Goal: Transaction & Acquisition: Purchase product/service

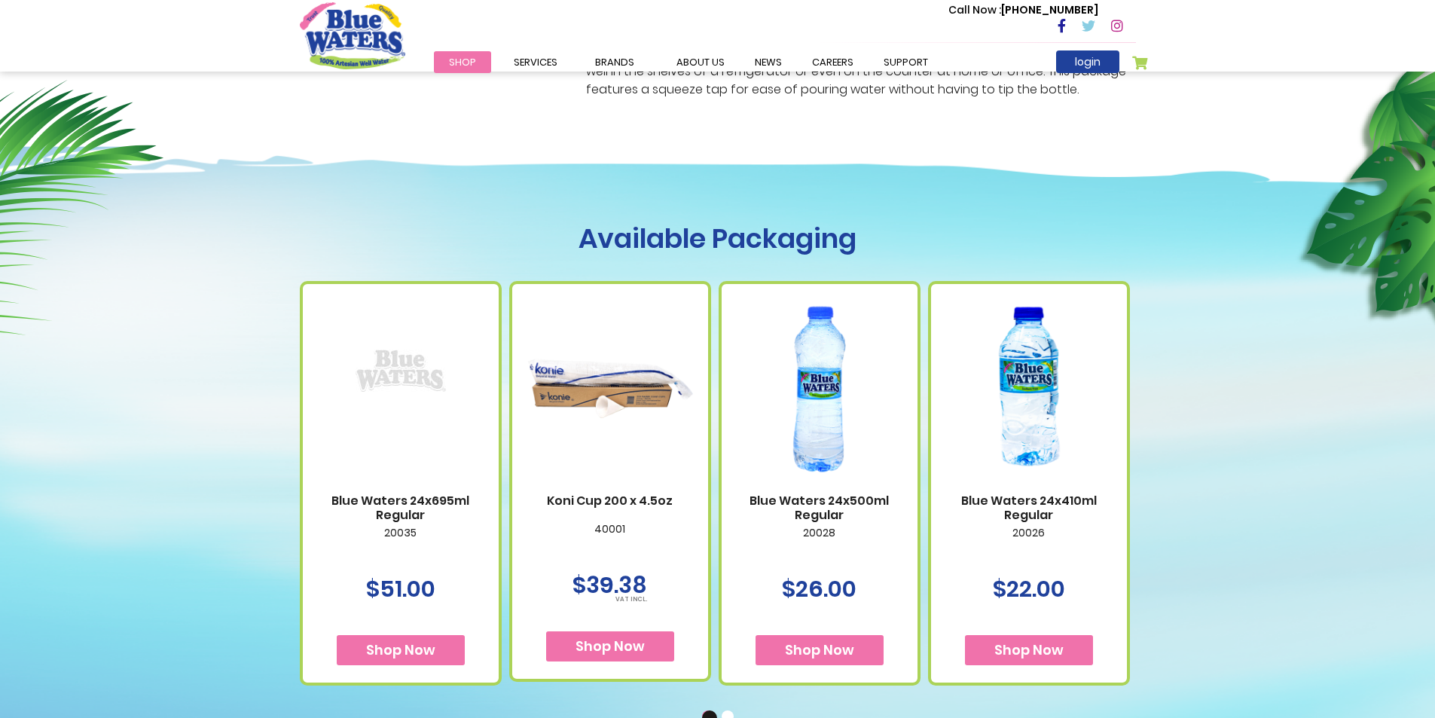
scroll to position [595, 0]
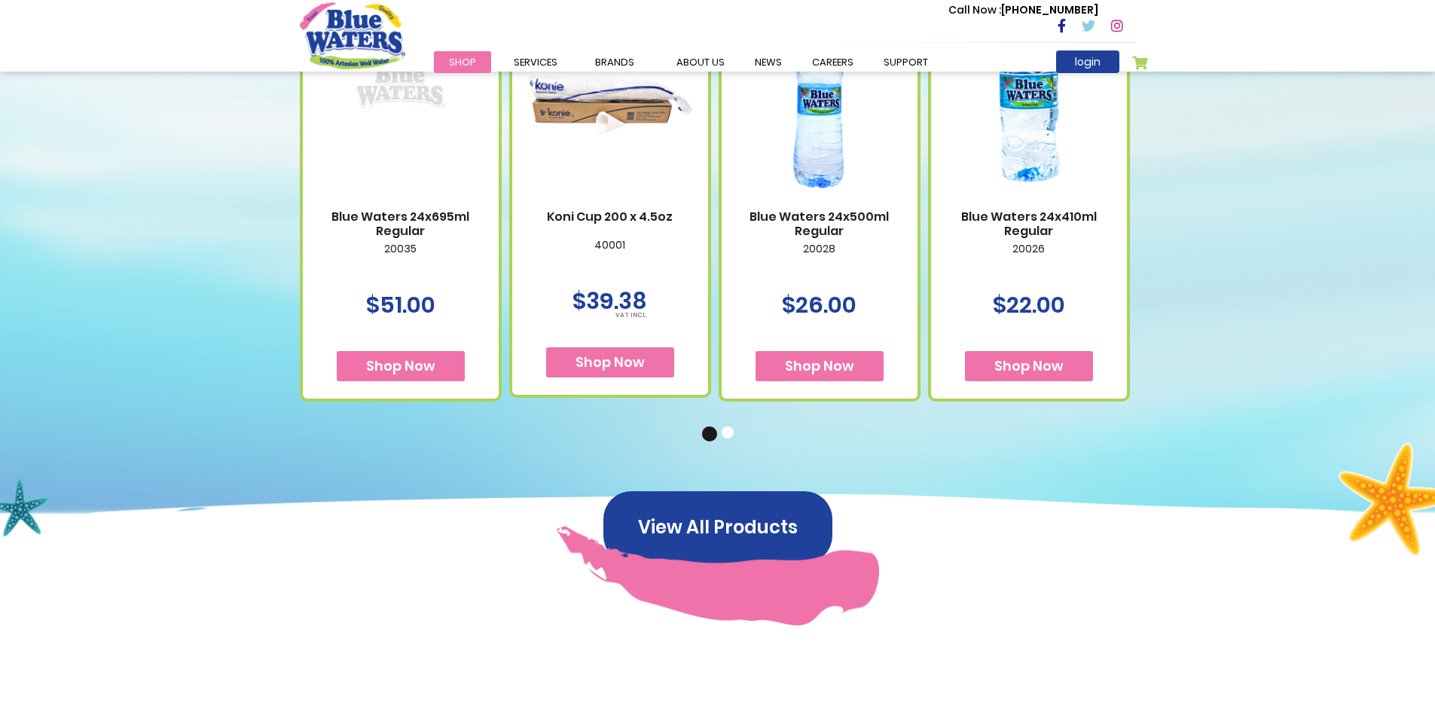
scroll to position [979, 0]
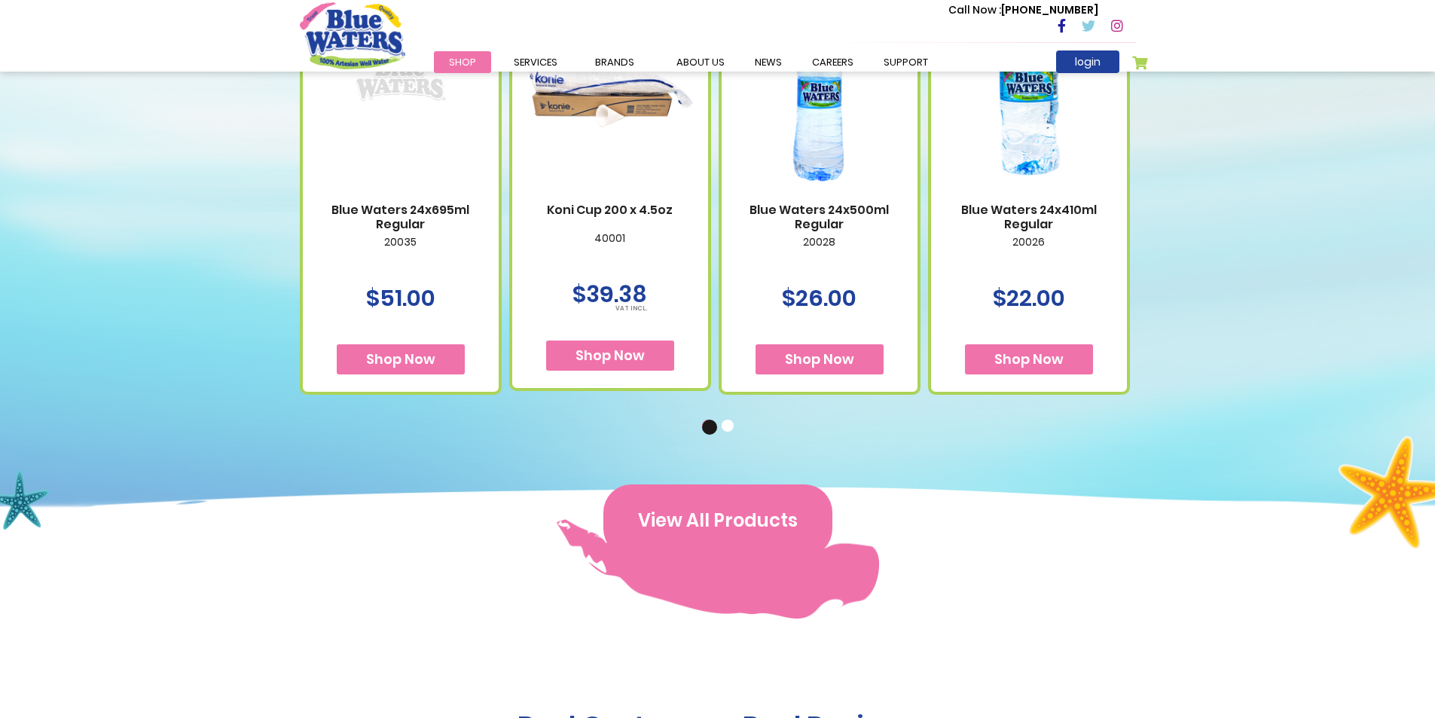
click at [719, 521] on button "View All Products" at bounding box center [717, 520] width 229 height 72
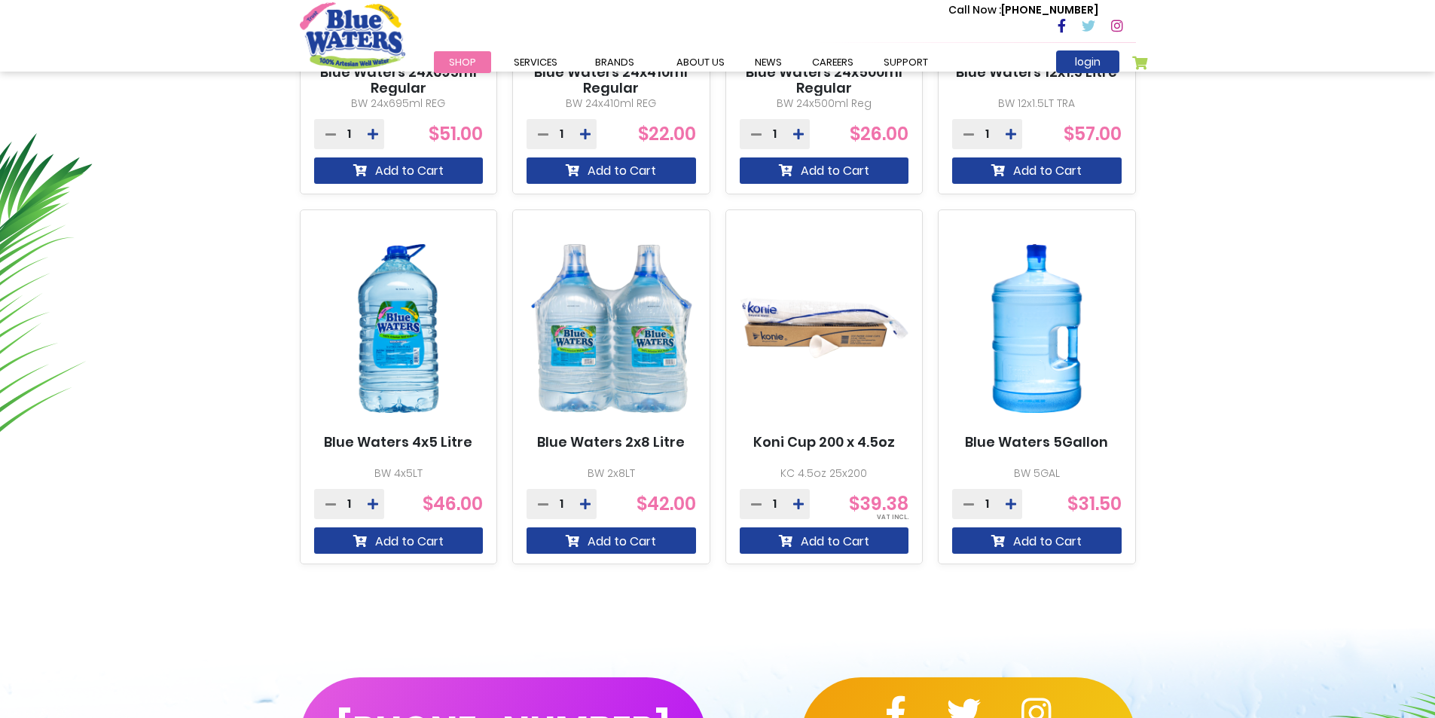
scroll to position [753, 0]
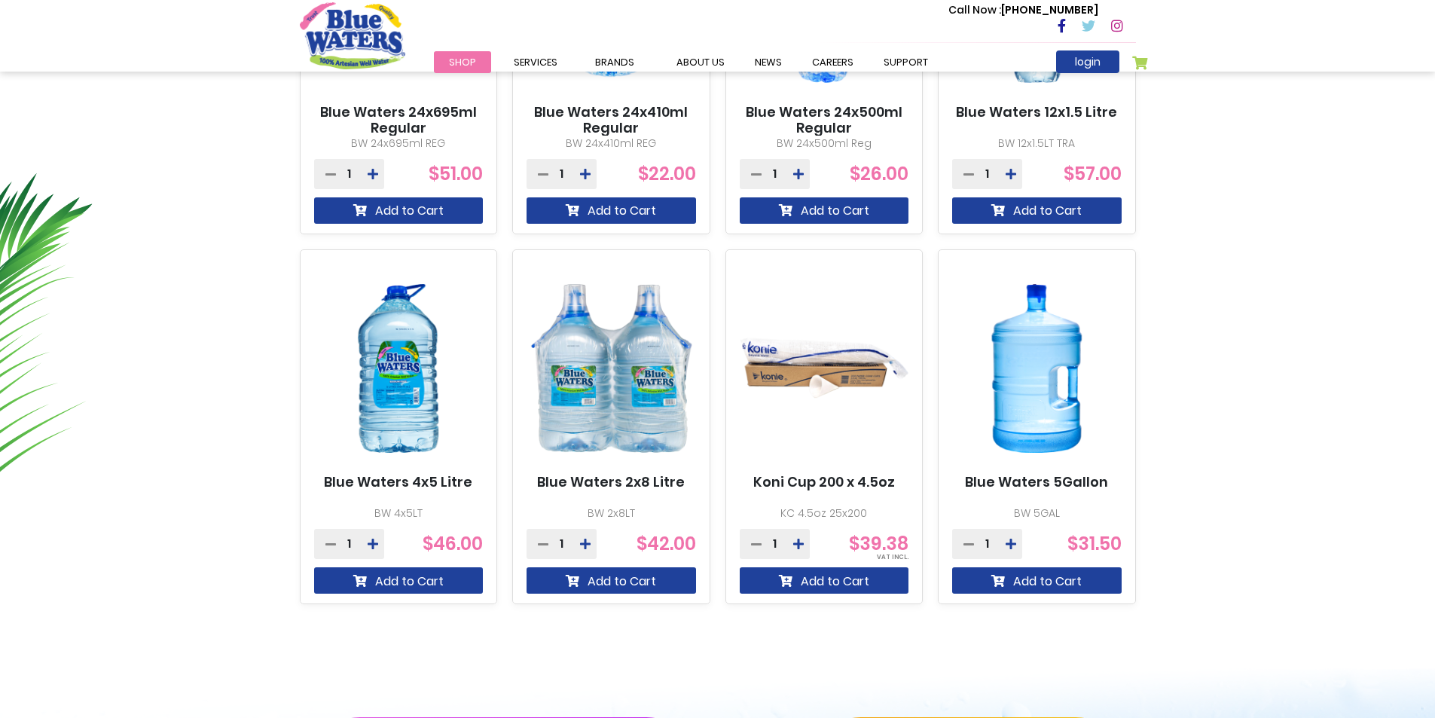
click at [1062, 480] on link "Blue Waters 5Gallon" at bounding box center [1036, 482] width 143 height 17
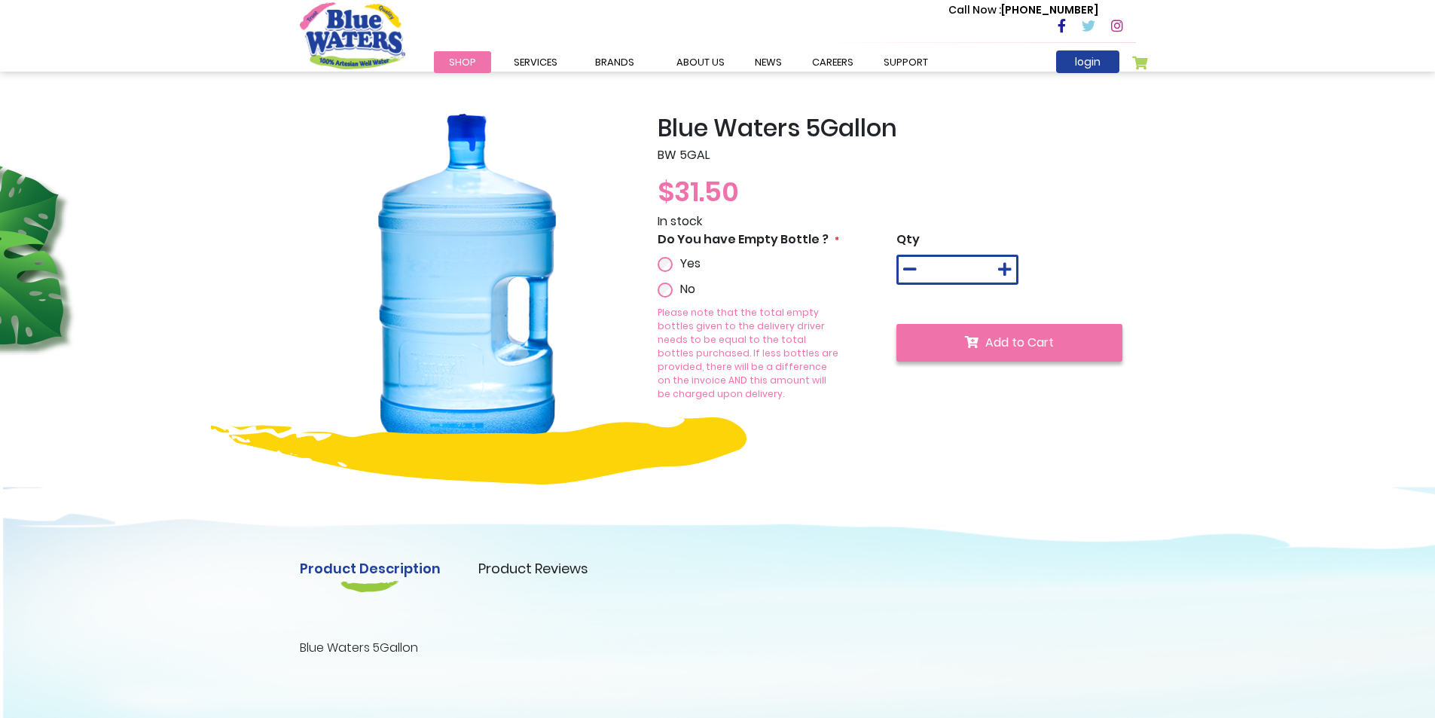
click at [1005, 343] on span "Add to Cart" at bounding box center [1019, 342] width 69 height 17
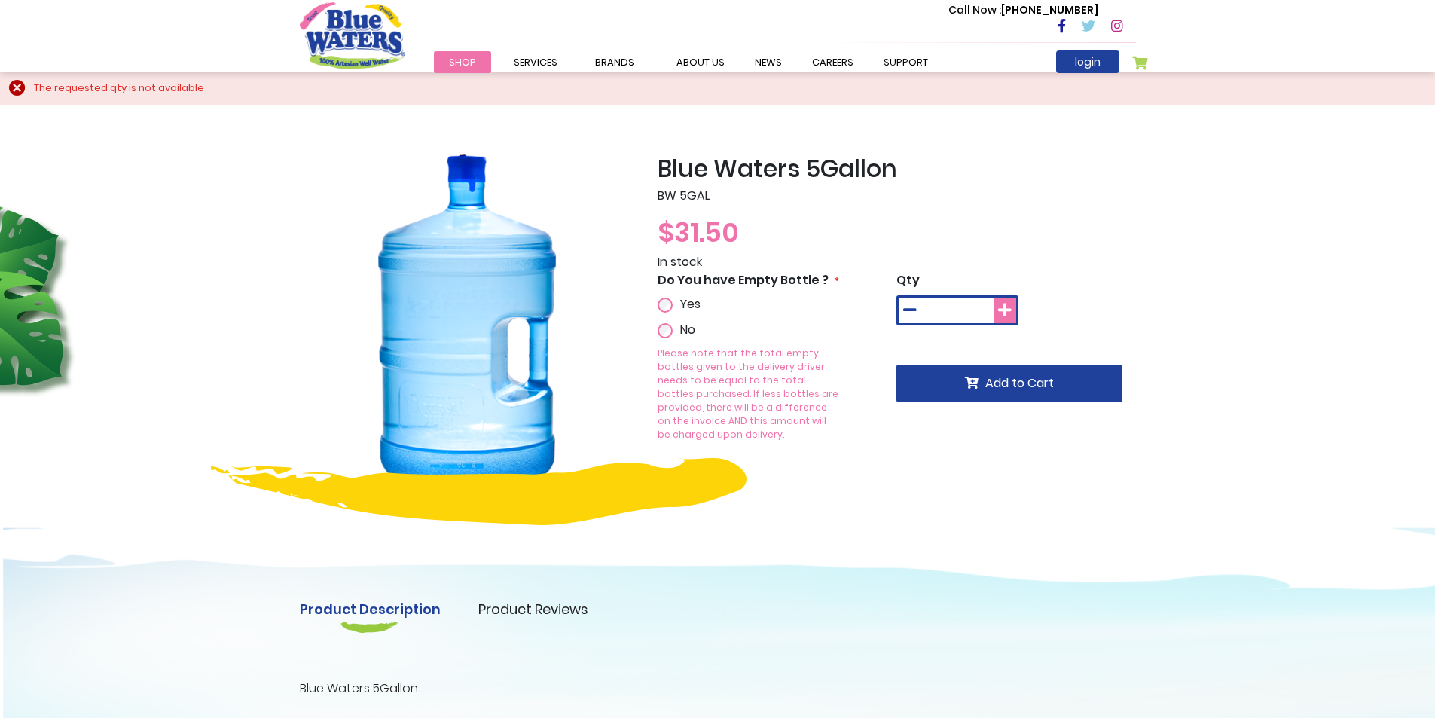
click at [1006, 310] on icon at bounding box center [1005, 310] width 14 height 15
type input "*"
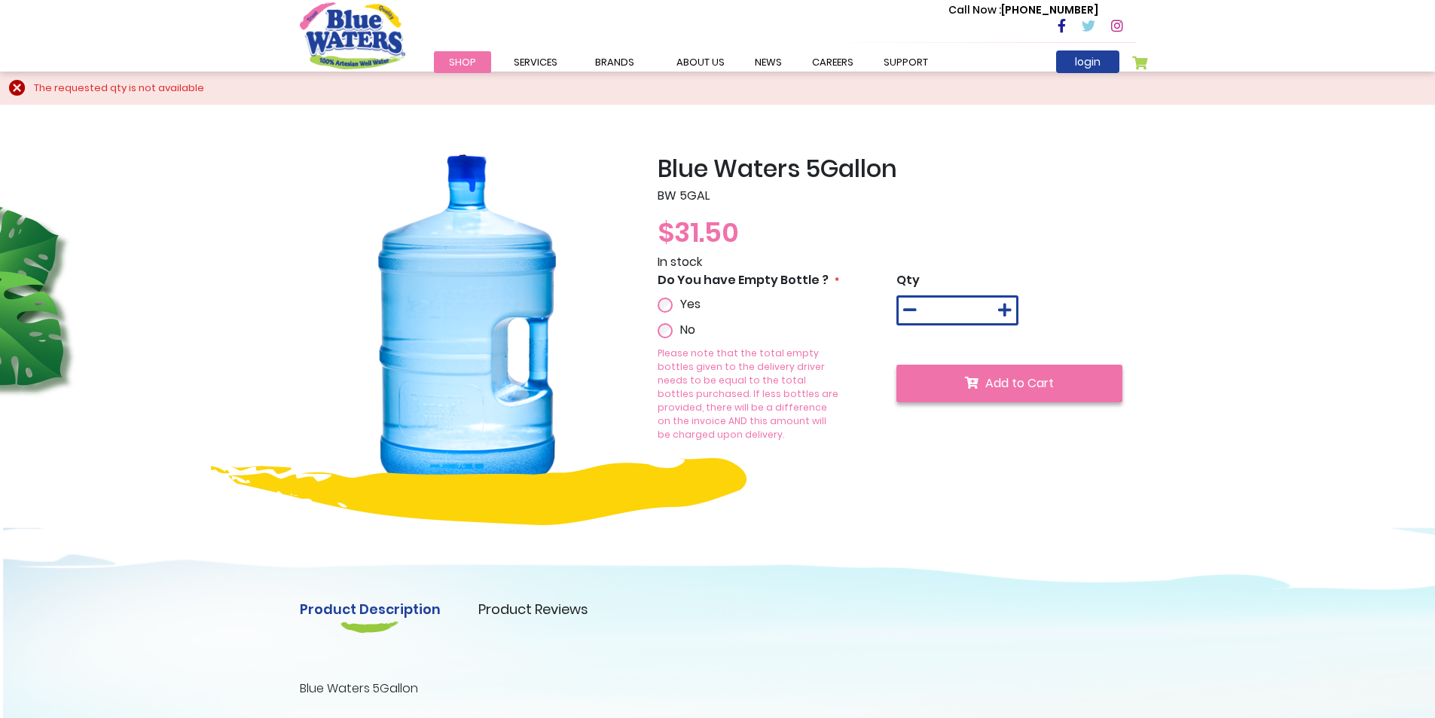
click at [1032, 378] on span "Add to Cart" at bounding box center [1019, 382] width 69 height 17
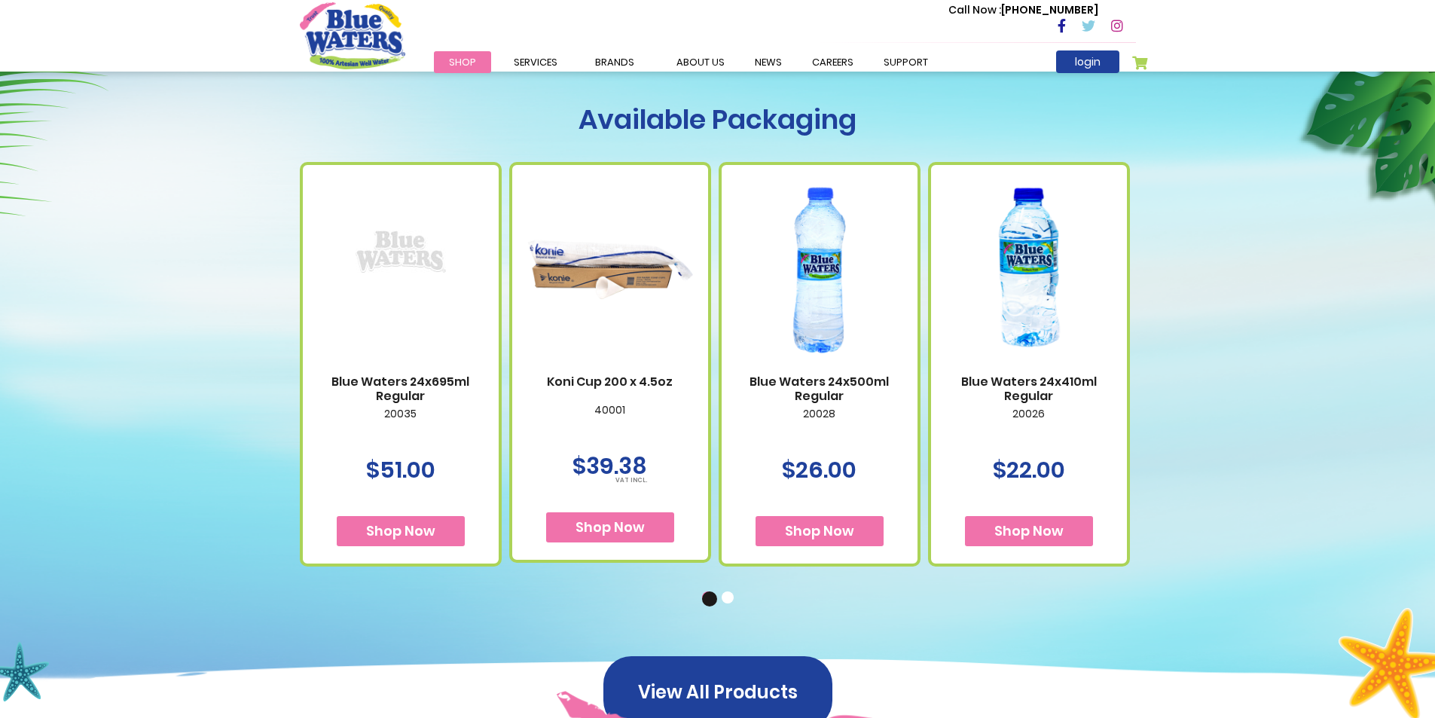
scroll to position [904, 0]
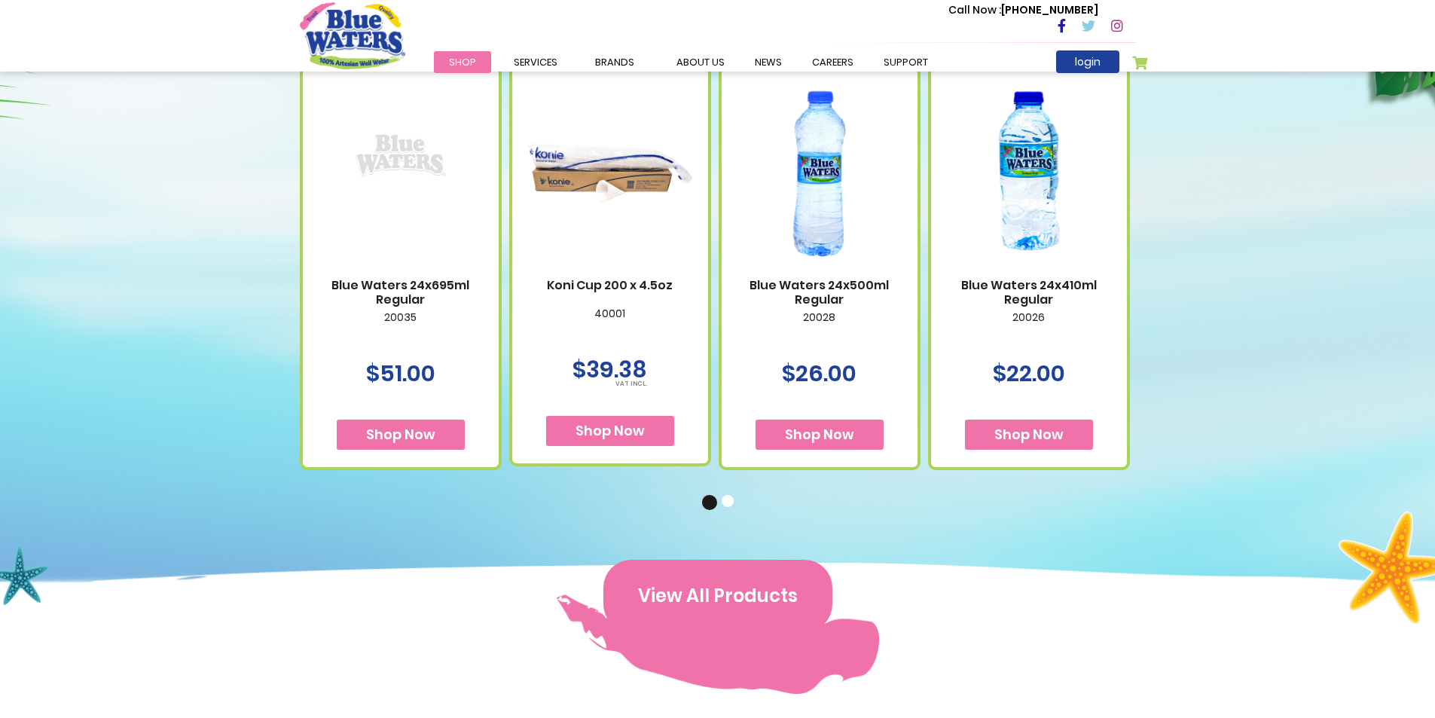
click at [703, 593] on button "View All Products" at bounding box center [717, 596] width 229 height 72
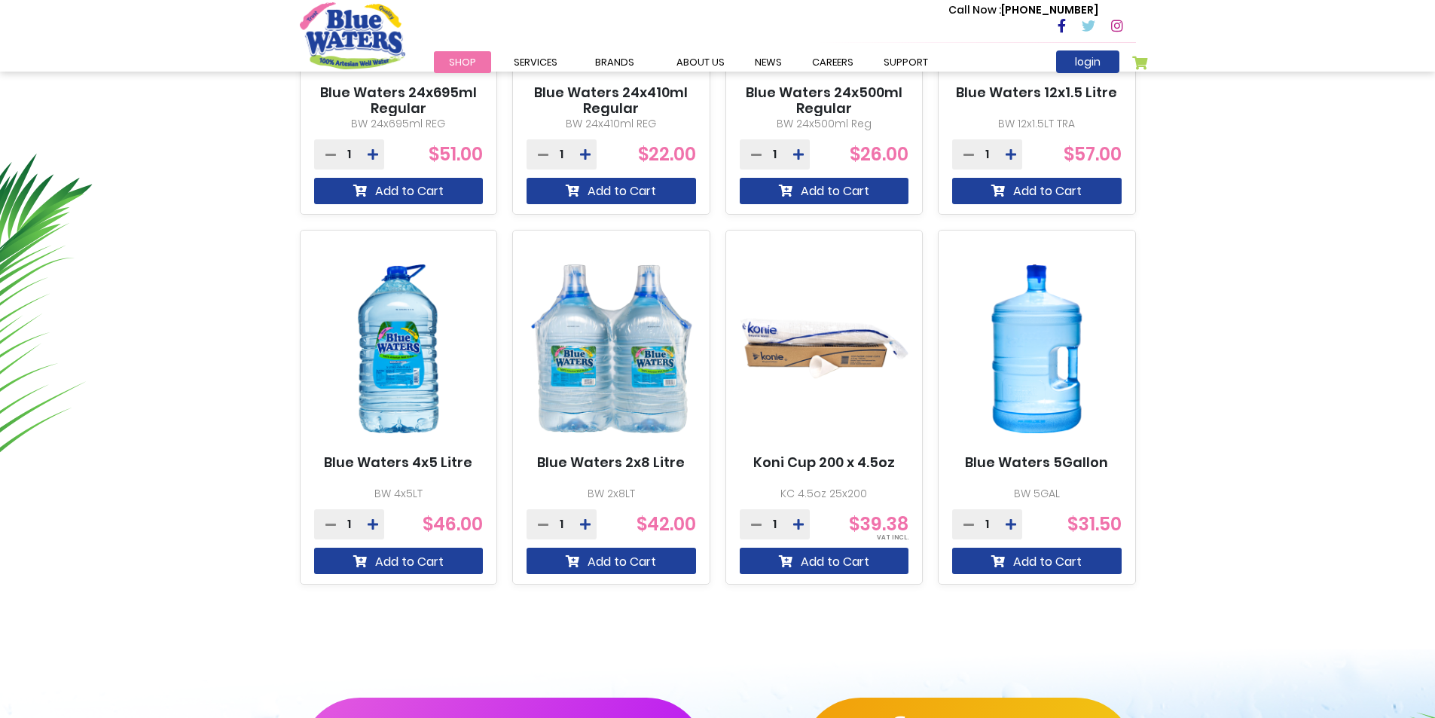
scroll to position [603, 0]
